Goal: Task Accomplishment & Management: Use online tool/utility

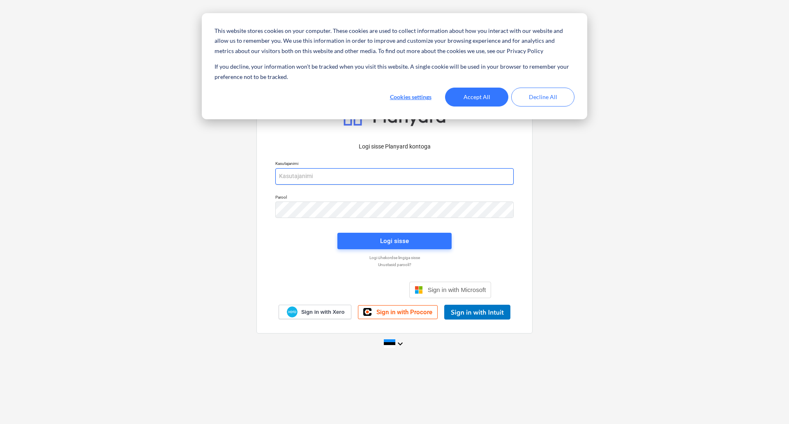
click at [328, 177] on input "email" at bounding box center [394, 176] width 238 height 16
type input "[EMAIL_ADDRESS][PERSON_NAME][DOMAIN_NAME]"
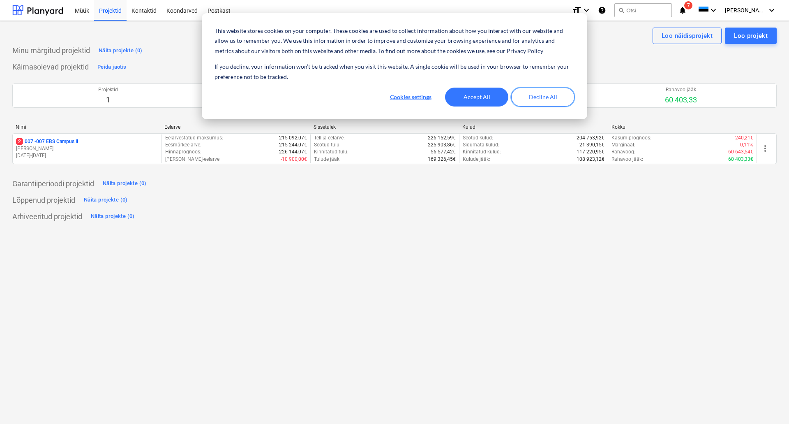
click at [543, 106] on button "Decline All" at bounding box center [542, 97] width 63 height 19
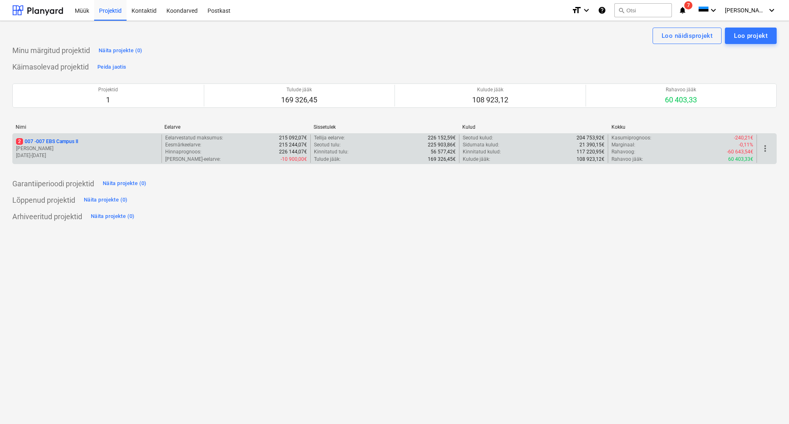
click at [63, 144] on p "2 007 - 007 EBS Campus II" at bounding box center [47, 141] width 62 height 7
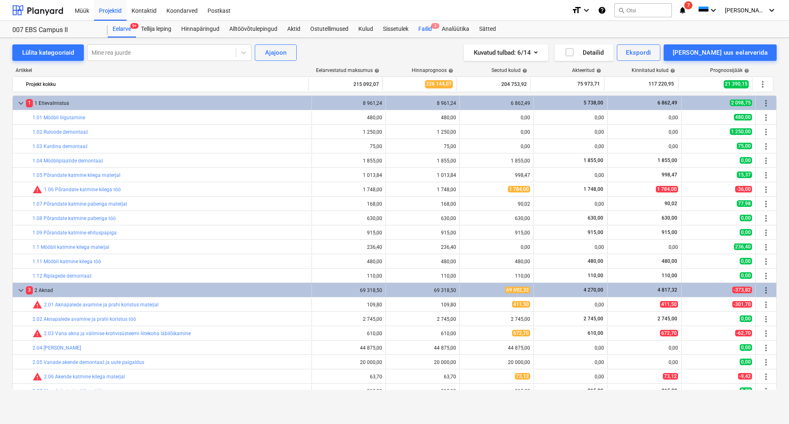
click at [430, 33] on div "Failid 2" at bounding box center [424, 29] width 23 height 16
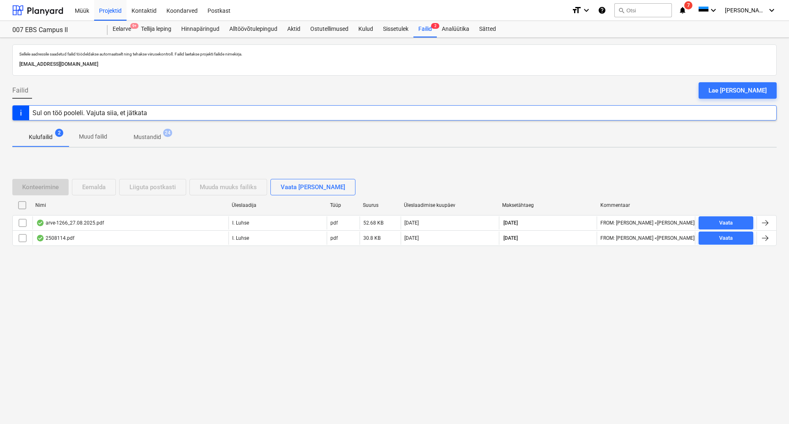
click at [285, 287] on div "Sellele aadressile saadetud failid töödeldakse automaatselt ning tehakse viirus…" at bounding box center [394, 231] width 789 height 386
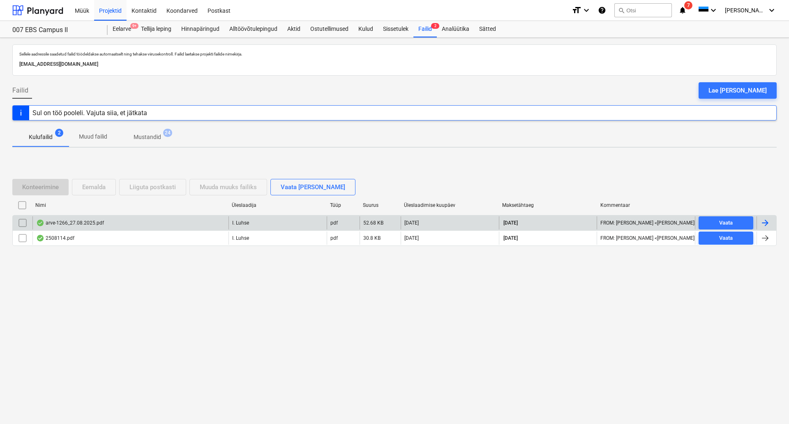
click at [157, 221] on div "arve-1266_27.08.2025.pdf" at bounding box center [130, 222] width 196 height 13
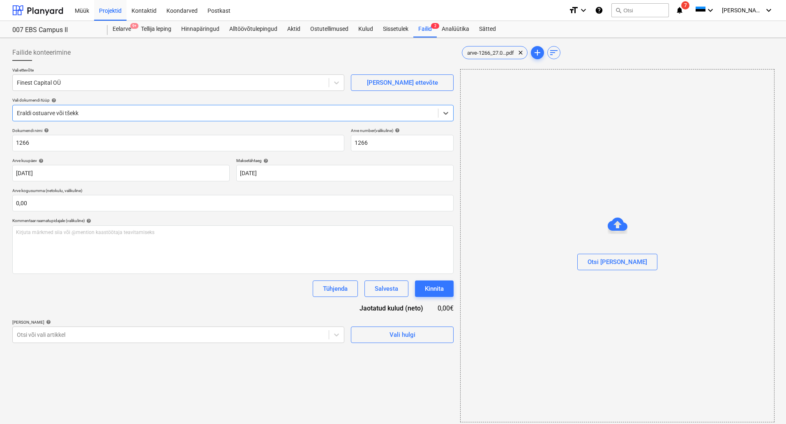
type input "1266"
type input "[DATE]"
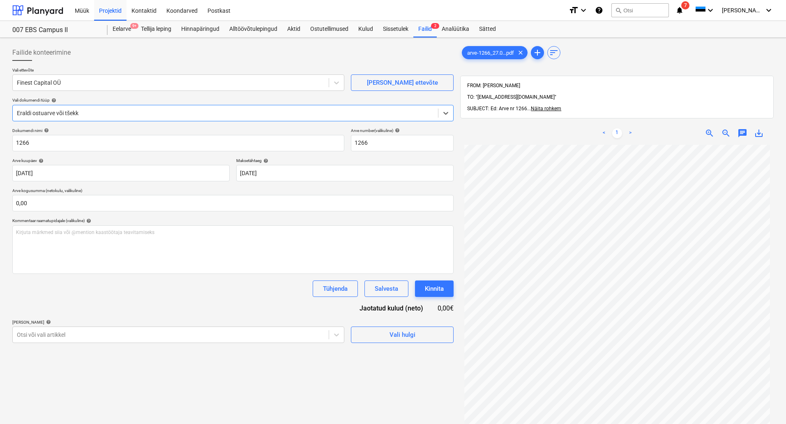
scroll to position [33, 0]
click at [430, 33] on div "Failid 2" at bounding box center [424, 29] width 23 height 16
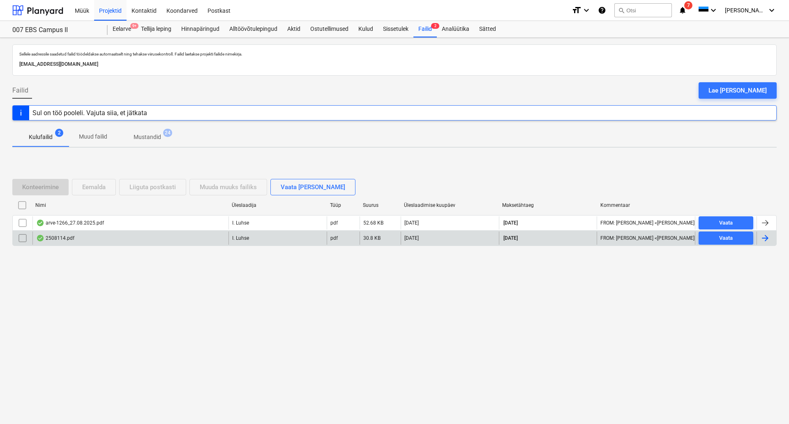
click at [161, 233] on div "2508114.pdf" at bounding box center [130, 237] width 196 height 13
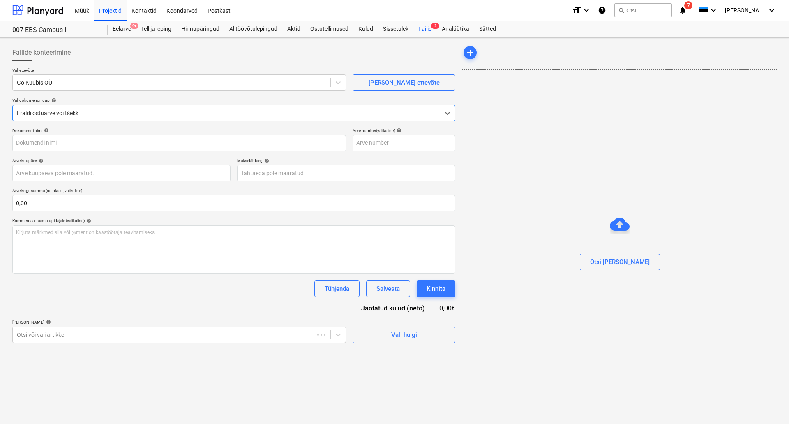
type input "2508114"
type input "[DATE]"
